Goal: Task Accomplishment & Management: Manage account settings

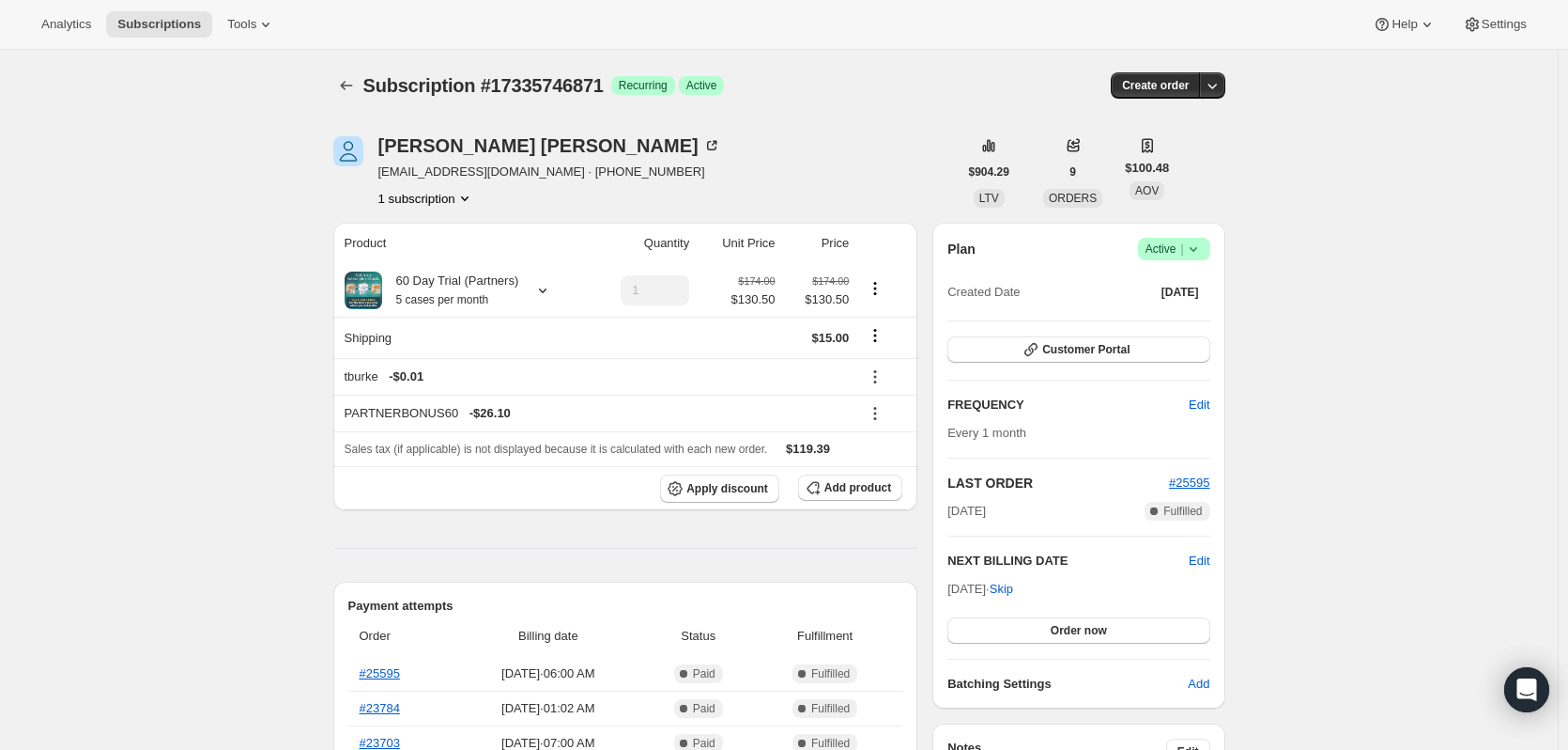
click at [1189, 557] on h2 "NEXT BILLING DATE" at bounding box center [1068, 561] width 242 height 19
click at [1193, 557] on span "Edit" at bounding box center [1199, 561] width 21 height 19
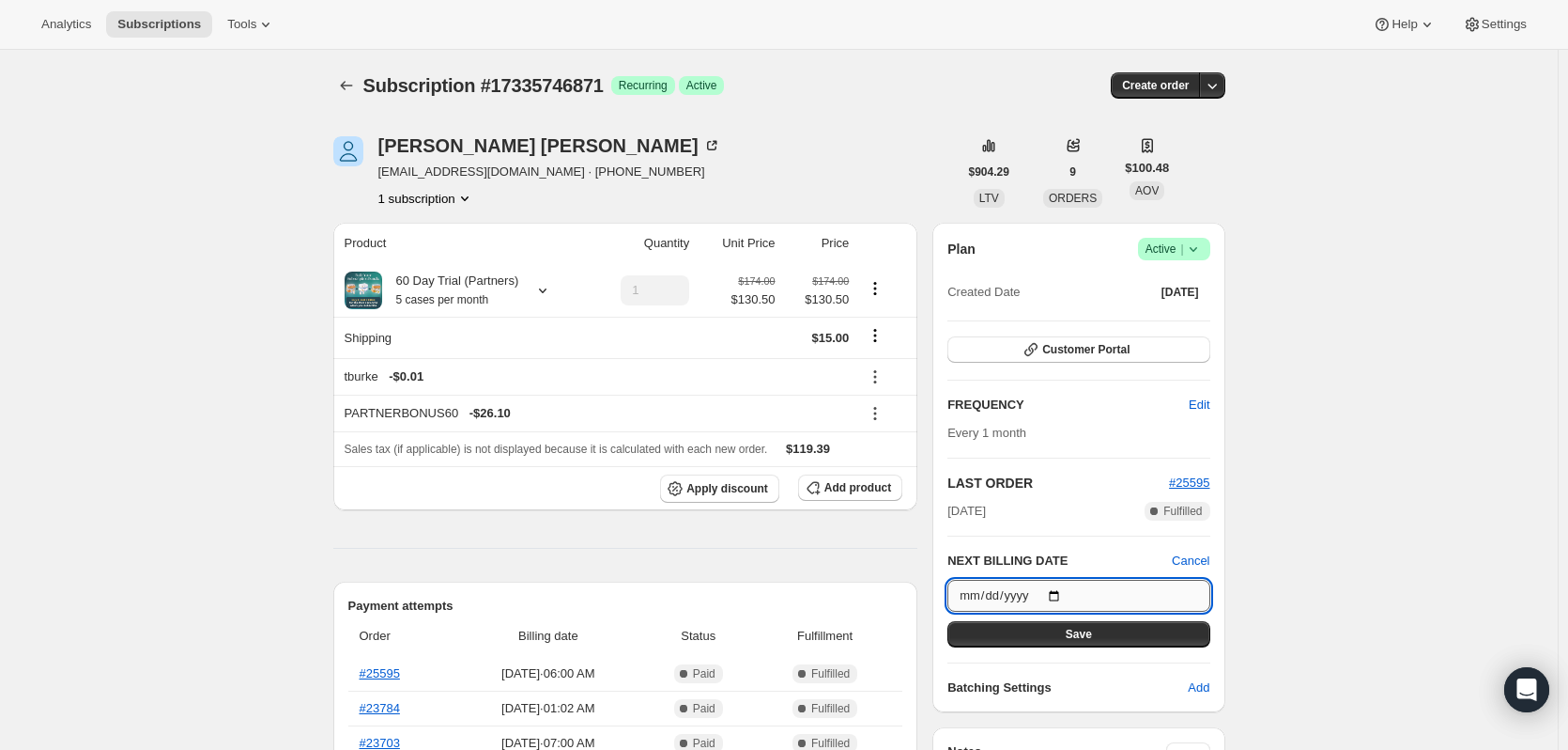
click at [1064, 594] on input "[DATE]" at bounding box center [1078, 596] width 262 height 32
click at [1066, 592] on input "[DATE]" at bounding box center [1078, 596] width 262 height 32
type input "[DATE]"
click at [1119, 636] on button "Save" at bounding box center [1078, 634] width 262 height 26
